Goal: Task Accomplishment & Management: Complete application form

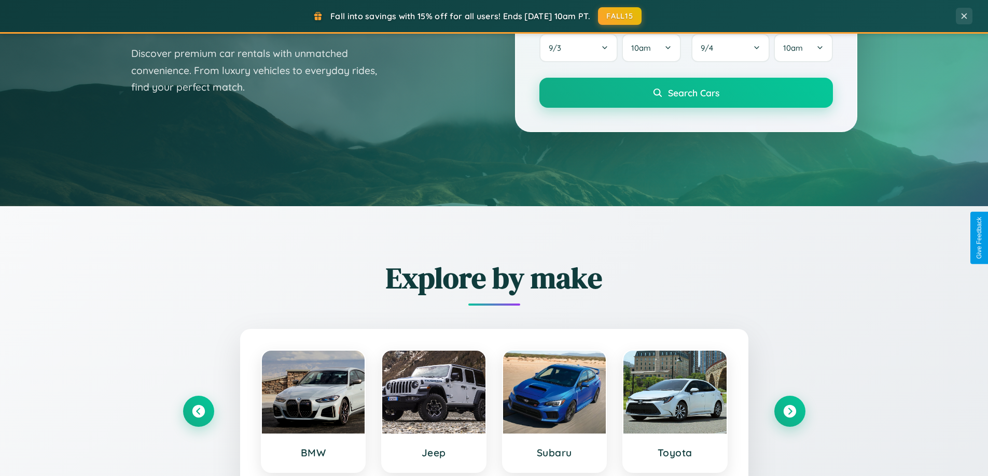
scroll to position [713, 0]
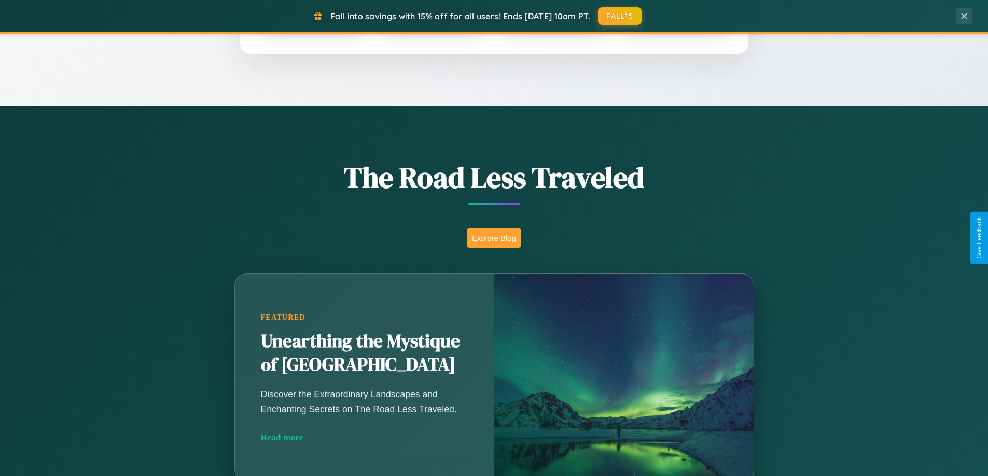
click at [494, 238] on button "Explore Blog" at bounding box center [494, 238] width 54 height 19
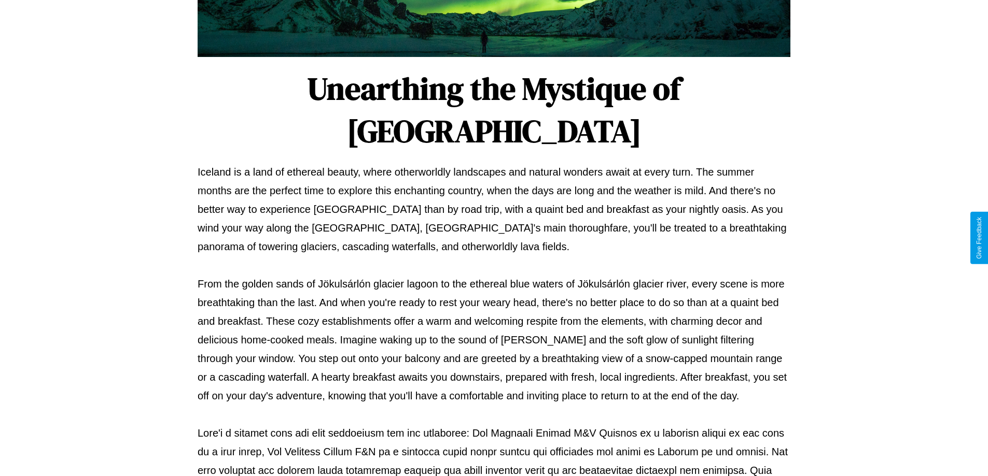
scroll to position [335, 0]
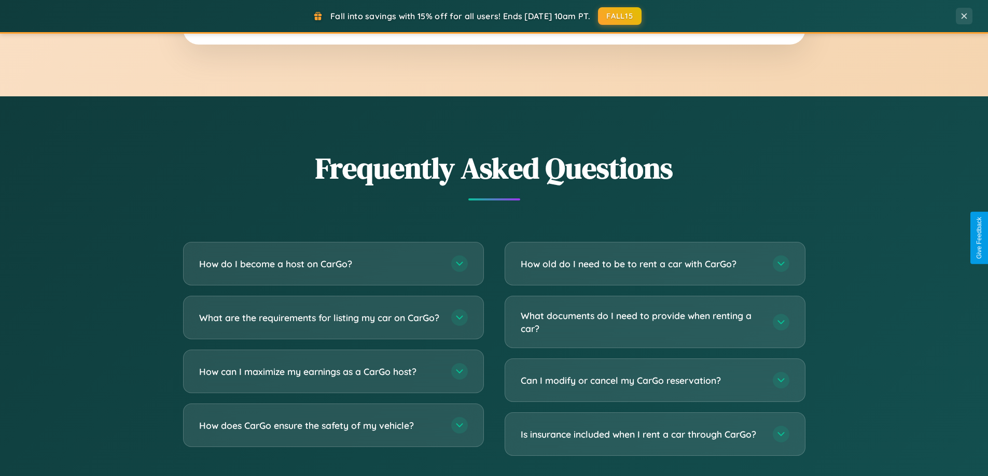
scroll to position [1995, 0]
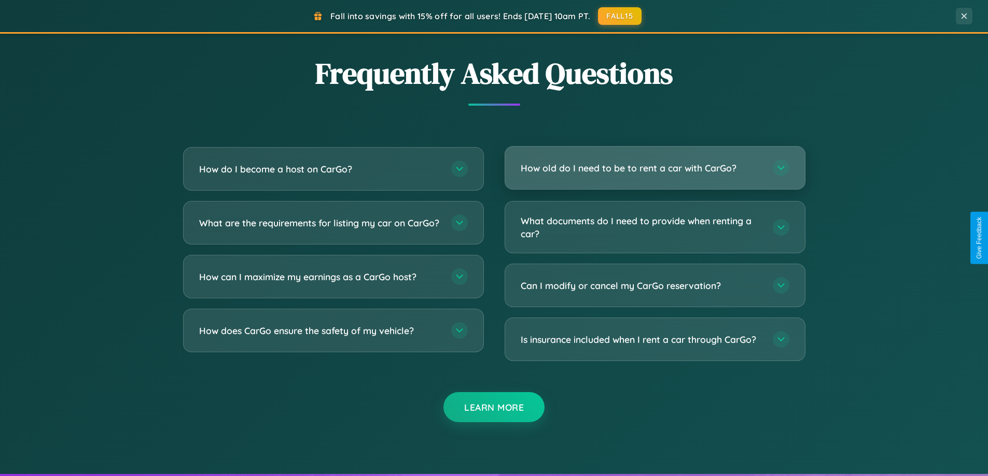
click at [654, 169] on h3 "How old do I need to be to rent a car with CarGo?" at bounding box center [642, 168] width 242 height 13
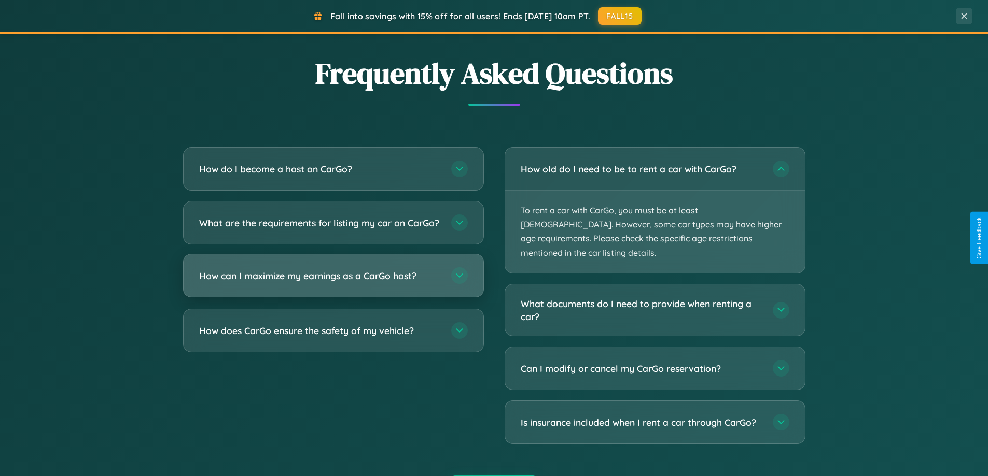
click at [333, 283] on h3 "How can I maximize my earnings as a CarGo host?" at bounding box center [320, 276] width 242 height 13
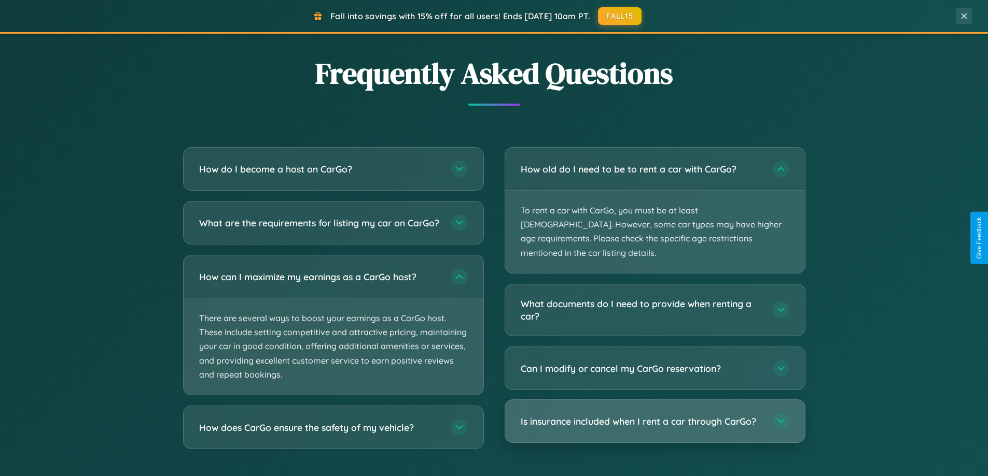
click at [654, 415] on h3 "Is insurance included when I rent a car through CarGo?" at bounding box center [642, 421] width 242 height 13
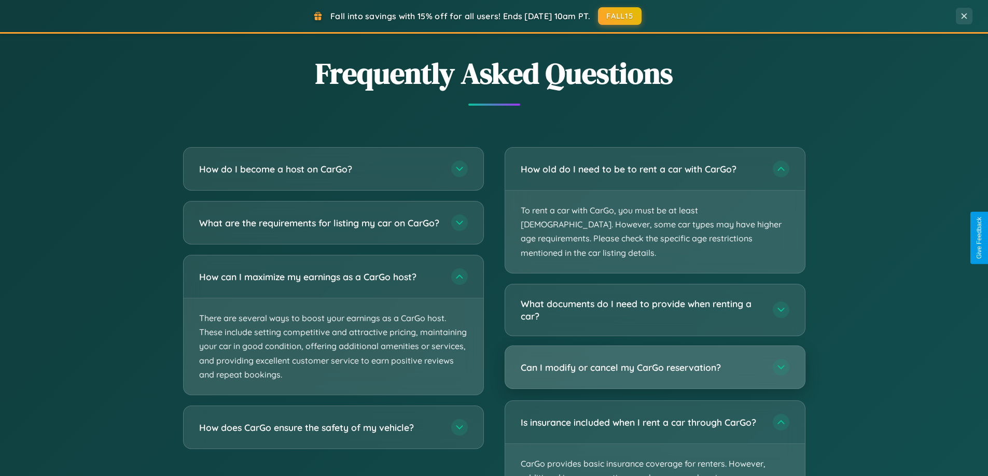
click at [654, 361] on h3 "Can I modify or cancel my CarGo reservation?" at bounding box center [642, 367] width 242 height 13
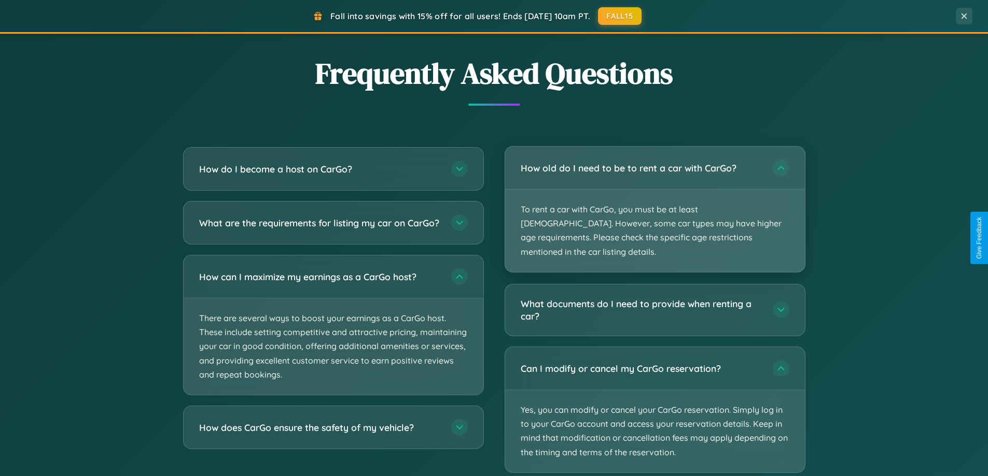
click at [654, 203] on p "To rent a car with CarGo, you must be at least [DEMOGRAPHIC_DATA]. However, som…" at bounding box center [655, 231] width 300 height 82
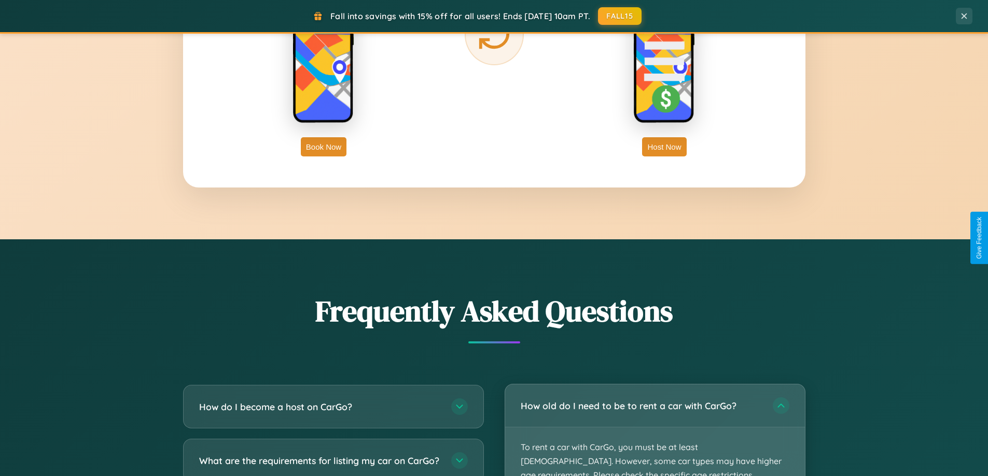
scroll to position [1666, 0]
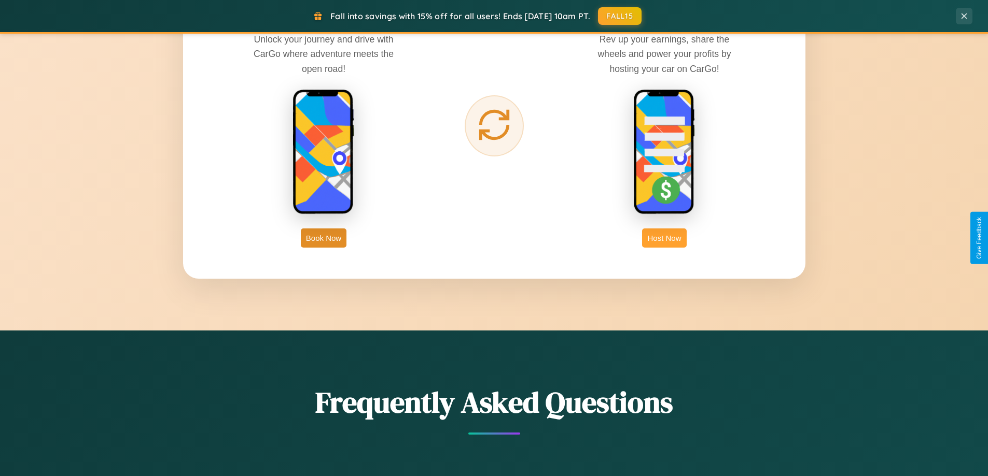
click at [664, 238] on button "Host Now" at bounding box center [664, 238] width 44 height 19
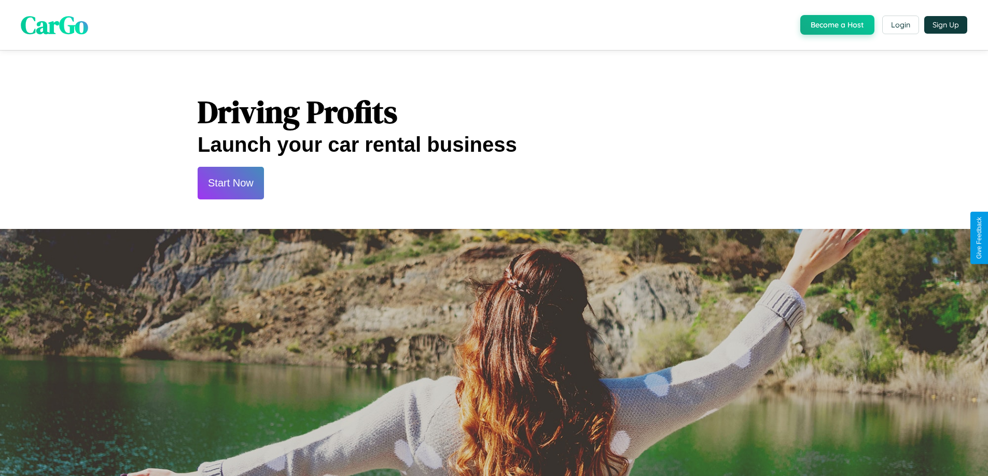
click at [230, 183] on button "Start Now" at bounding box center [231, 183] width 66 height 33
